Goal: Information Seeking & Learning: Understand process/instructions

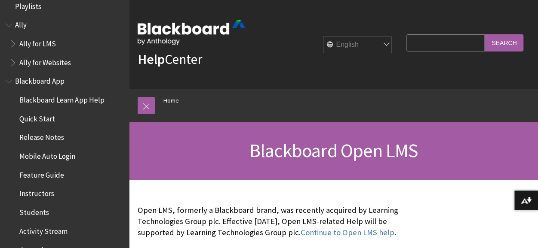
scroll to position [11, 0]
click at [57, 160] on span "Mobile Auto Login" at bounding box center [47, 155] width 56 height 12
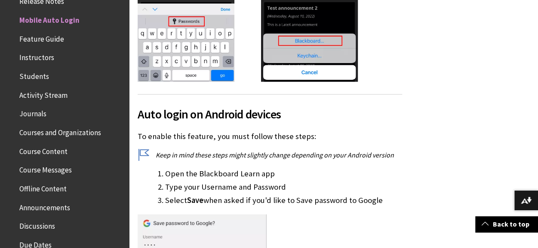
scroll to position [984, 0]
